Goal: Navigation & Orientation: Find specific page/section

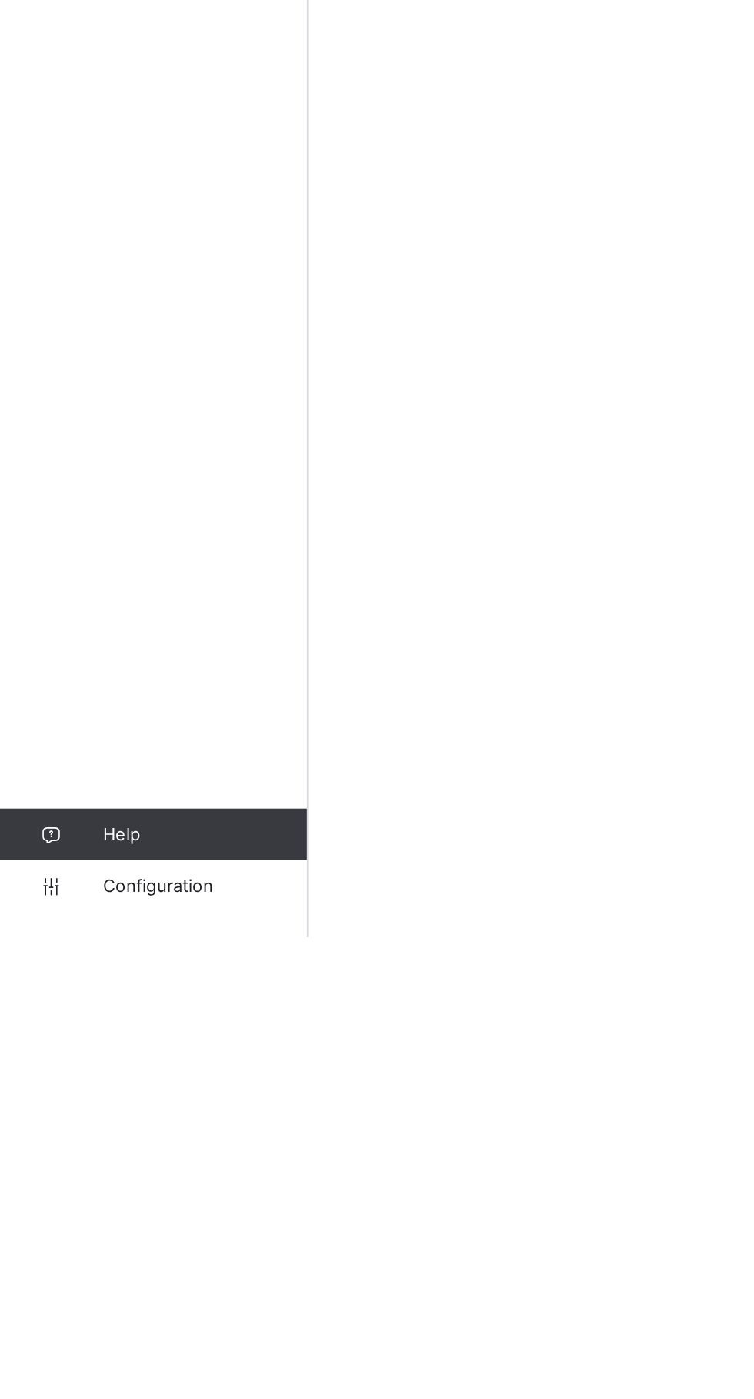
click at [81, 1374] on span "Configuration" at bounding box center [123, 1368] width 122 height 12
